Goal: Transaction & Acquisition: Book appointment/travel/reservation

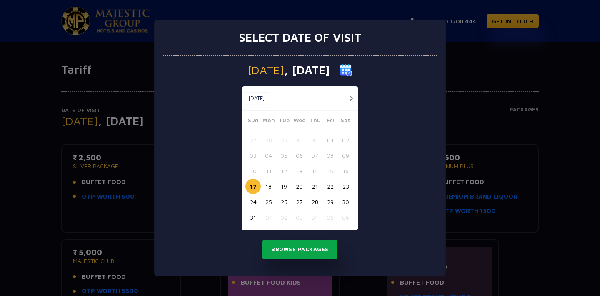
click at [304, 250] on button "Browse Packages" at bounding box center [300, 249] width 75 height 19
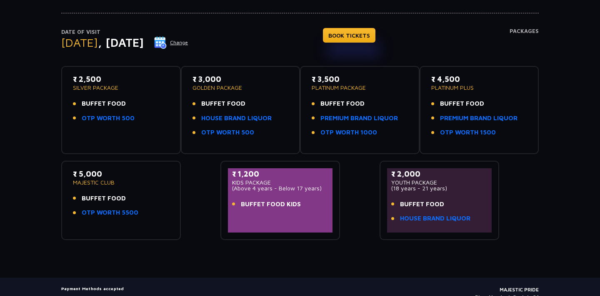
scroll to position [78, 0]
click at [374, 40] on link "BOOK TICKETS" at bounding box center [349, 35] width 53 height 15
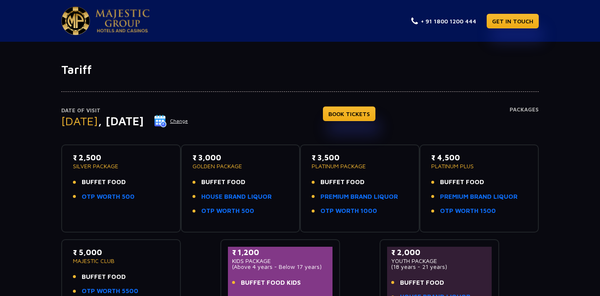
click at [118, 4] on nav "+ 91 1800 1200 444 GET IN TOUCH" at bounding box center [300, 21] width 600 height 42
click at [80, 20] on img at bounding box center [75, 21] width 29 height 28
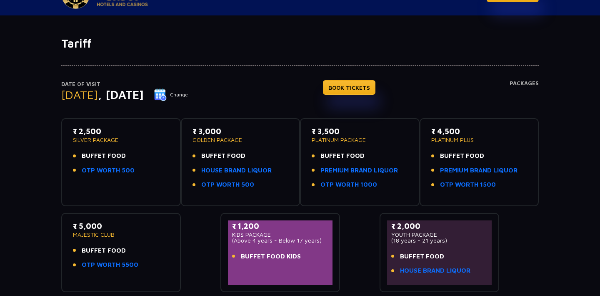
scroll to position [25, 0]
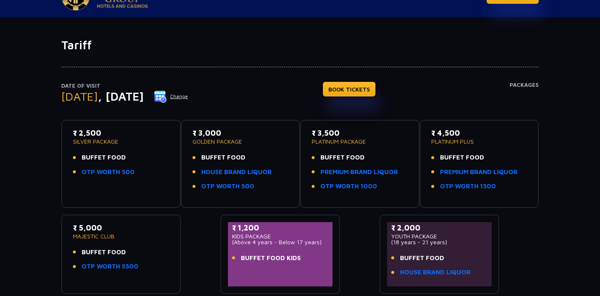
click at [131, 164] on ul "BUFFET FOOD OTP WORTH 500" at bounding box center [121, 165] width 96 height 24
click at [364, 89] on link "BOOK TICKETS" at bounding box center [349, 89] width 53 height 15
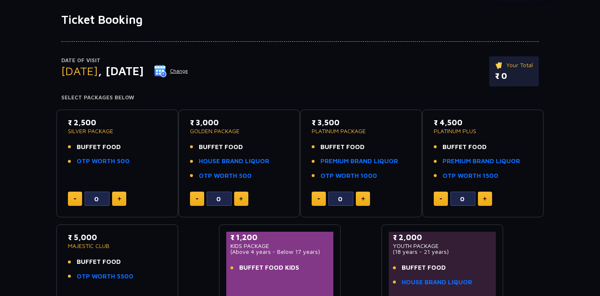
scroll to position [50, 0]
